Goal: Information Seeking & Learning: Learn about a topic

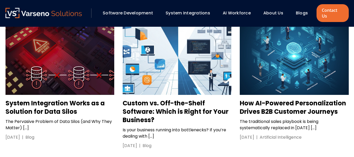
scroll to position [805, 0]
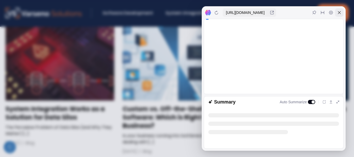
click at [340, 15] on div at bounding box center [339, 12] width 8 height 8
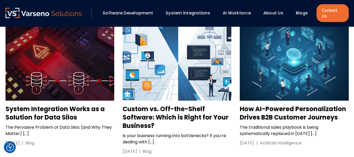
drag, startPoint x: 338, startPoint y: 94, endPoint x: 250, endPoint y: 90, distance: 87.9
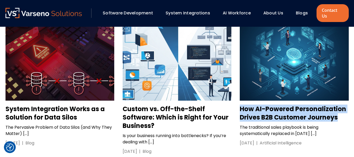
drag, startPoint x: 352, startPoint y: 97, endPoint x: 241, endPoint y: 90, distance: 111.2
click at [241, 105] on h3 "How AI-Powered Personalization Drives B2B Customer Journeys" at bounding box center [294, 113] width 109 height 17
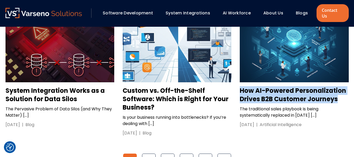
scroll to position [844, 0]
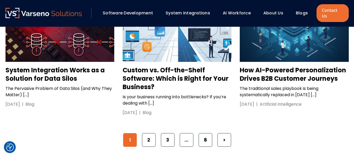
drag, startPoint x: 325, startPoint y: 109, endPoint x: 333, endPoint y: 105, distance: 8.8
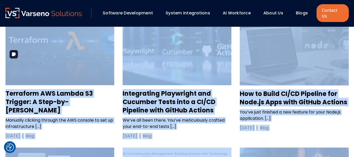
scroll to position [533, 0]
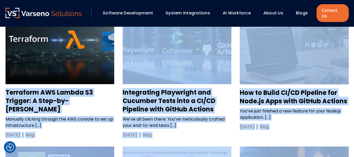
drag, startPoint x: 348, startPoint y: 98, endPoint x: 1, endPoint y: 73, distance: 348.4
copy div "Terraform AWS Lambda S3 Trigger: A Step-by-Step Guide Manually clicking through…"
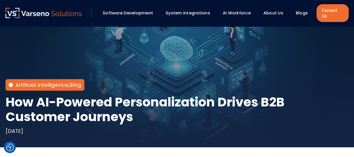
scroll to position [52, 0]
